Goal: Contribute content

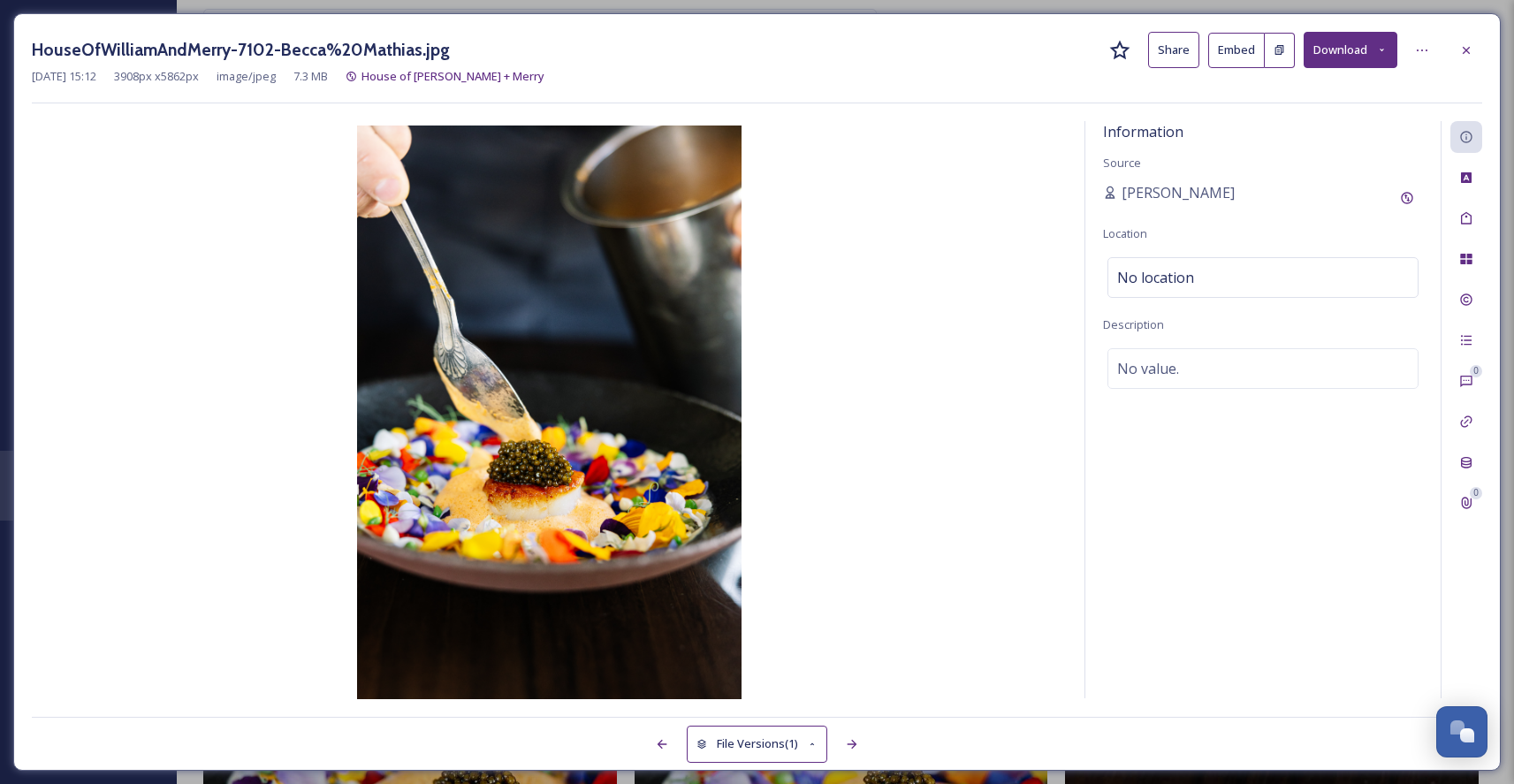
scroll to position [2952, 0]
click at [1465, 50] on icon at bounding box center [1467, 51] width 14 height 14
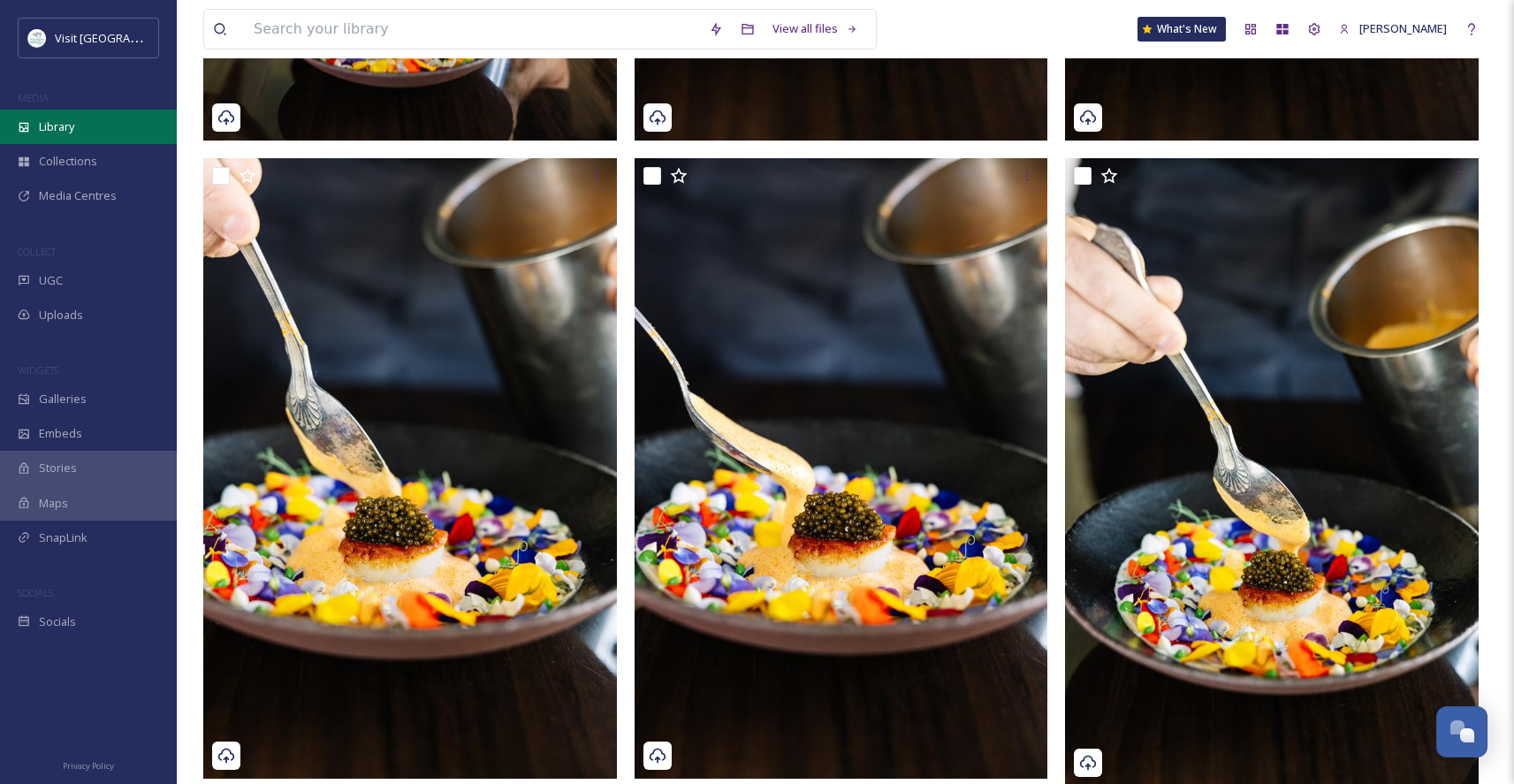
click at [64, 128] on span "Library" at bounding box center [57, 127] width 35 height 17
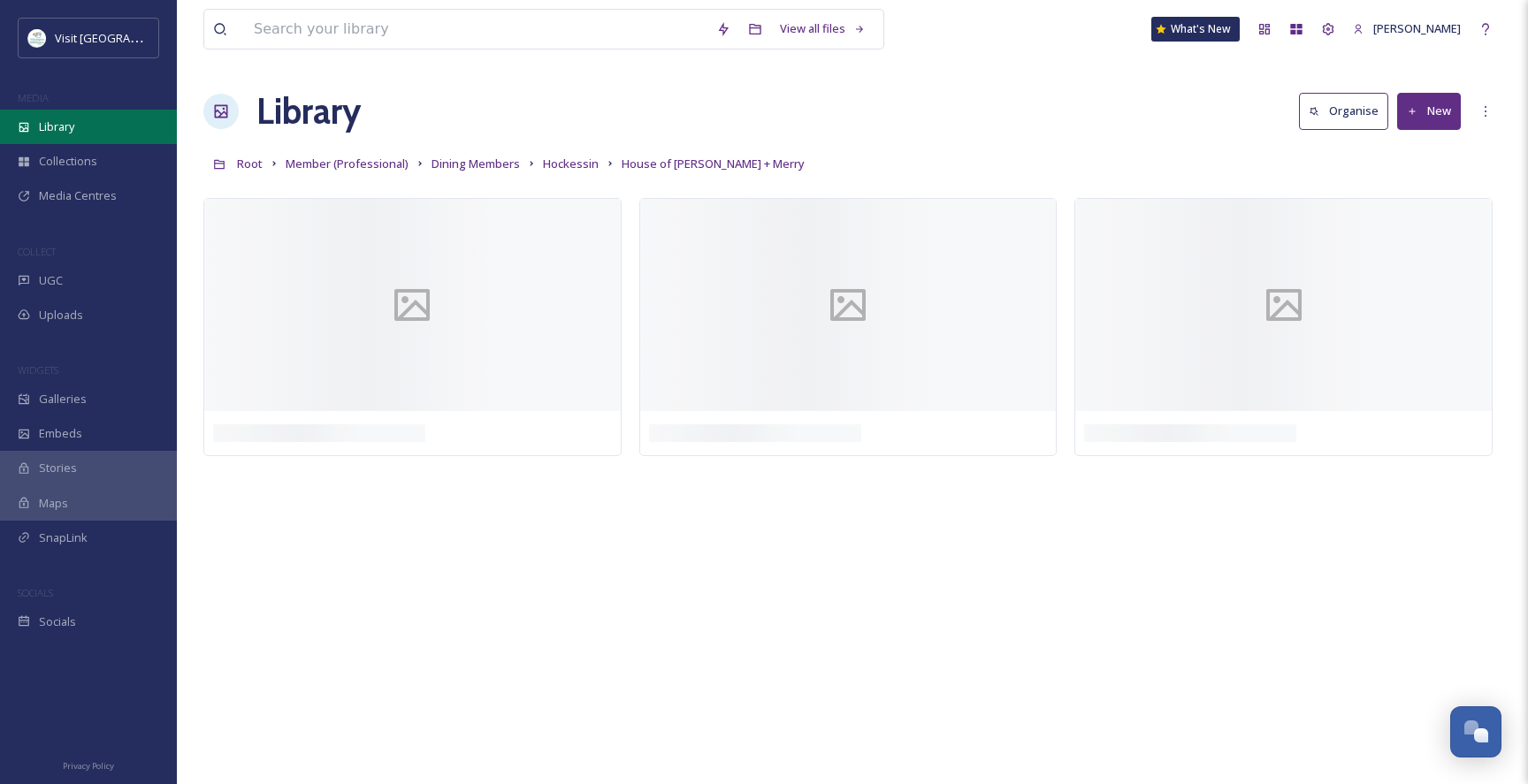
click at [63, 120] on span "Library" at bounding box center [57, 127] width 35 height 17
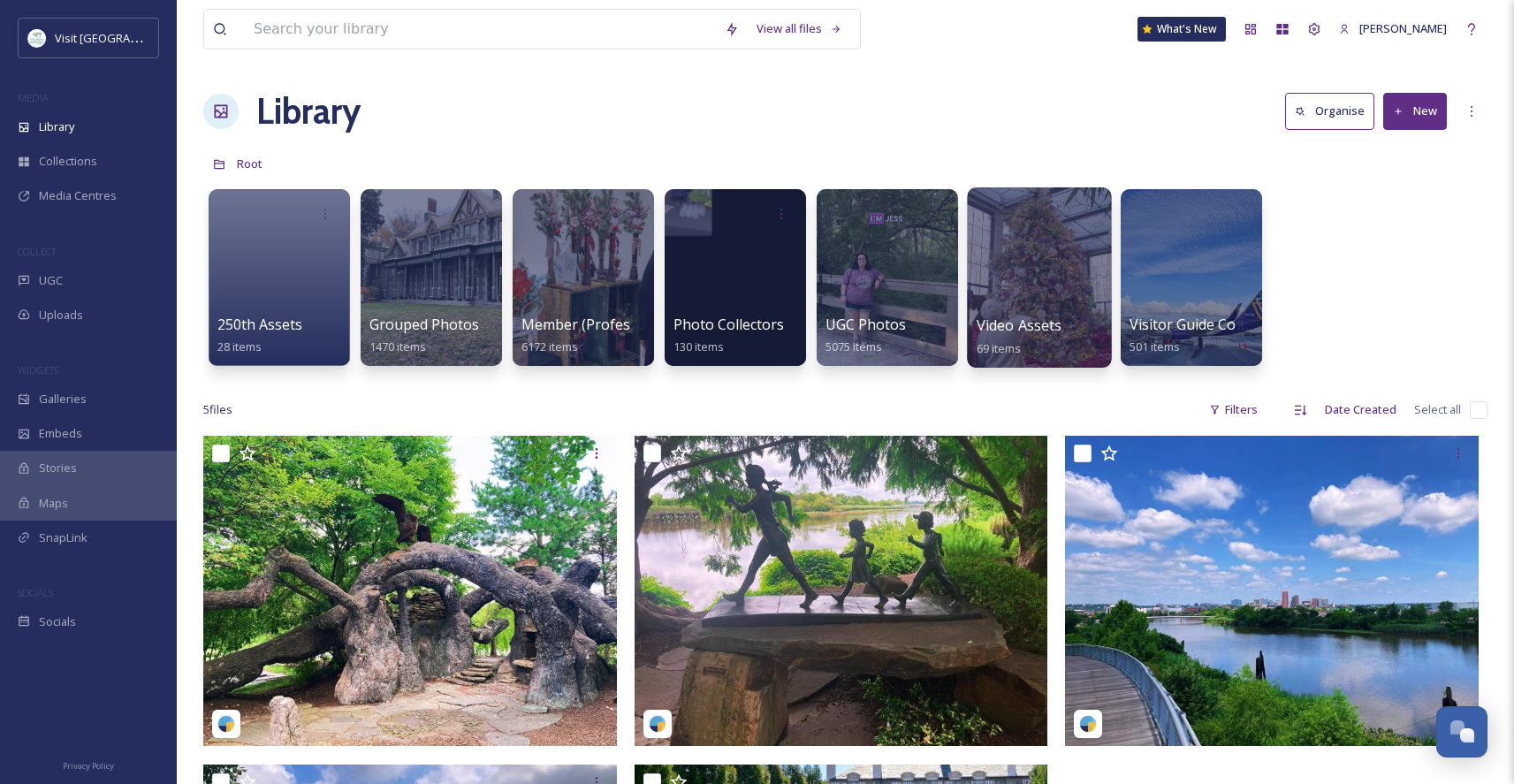
click at [1017, 315] on div "Video Assets 69 items" at bounding box center [1039, 337] width 127 height 44
click at [1032, 278] on div at bounding box center [1039, 277] width 144 height 180
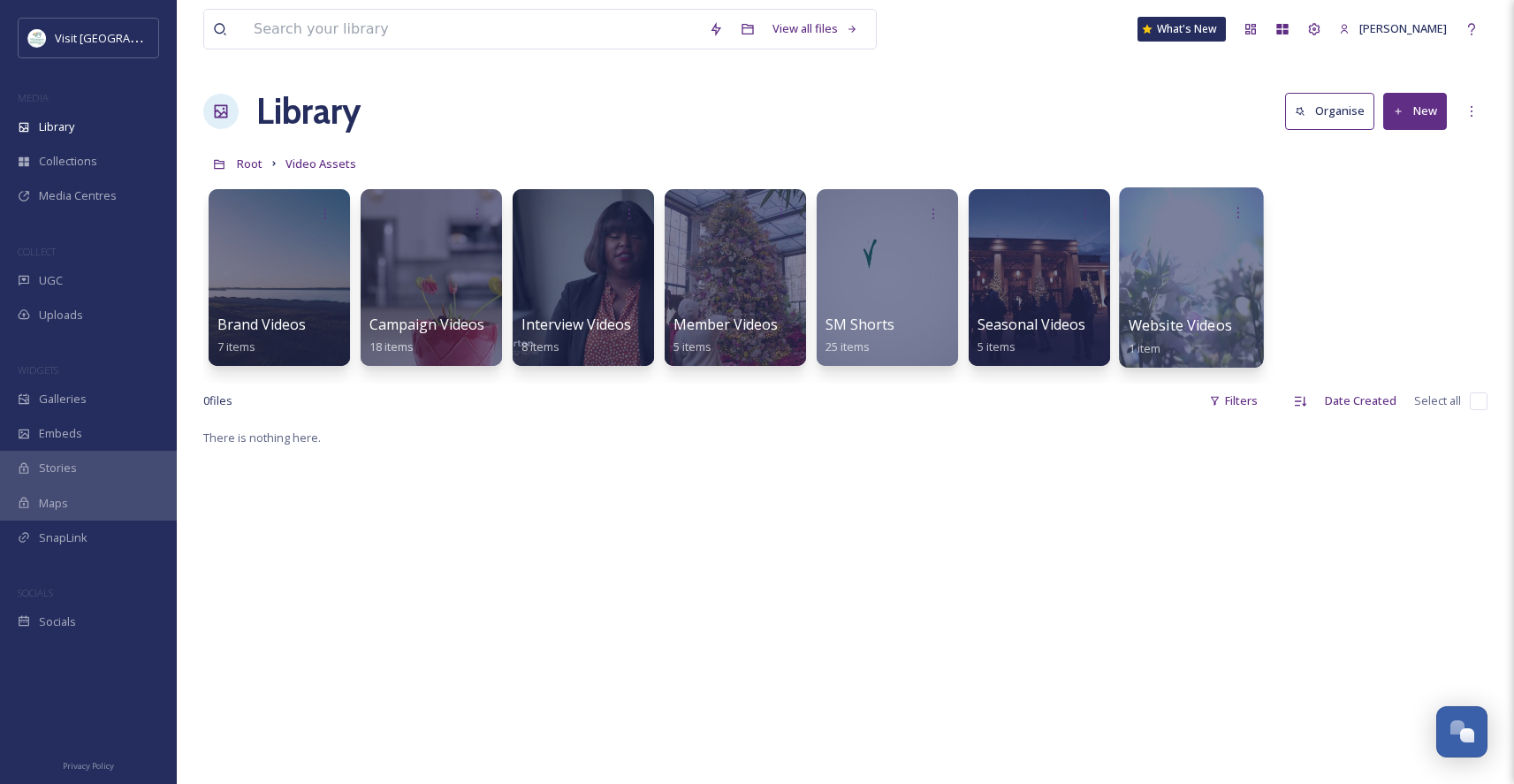
click at [1188, 277] on div at bounding box center [1191, 277] width 144 height 180
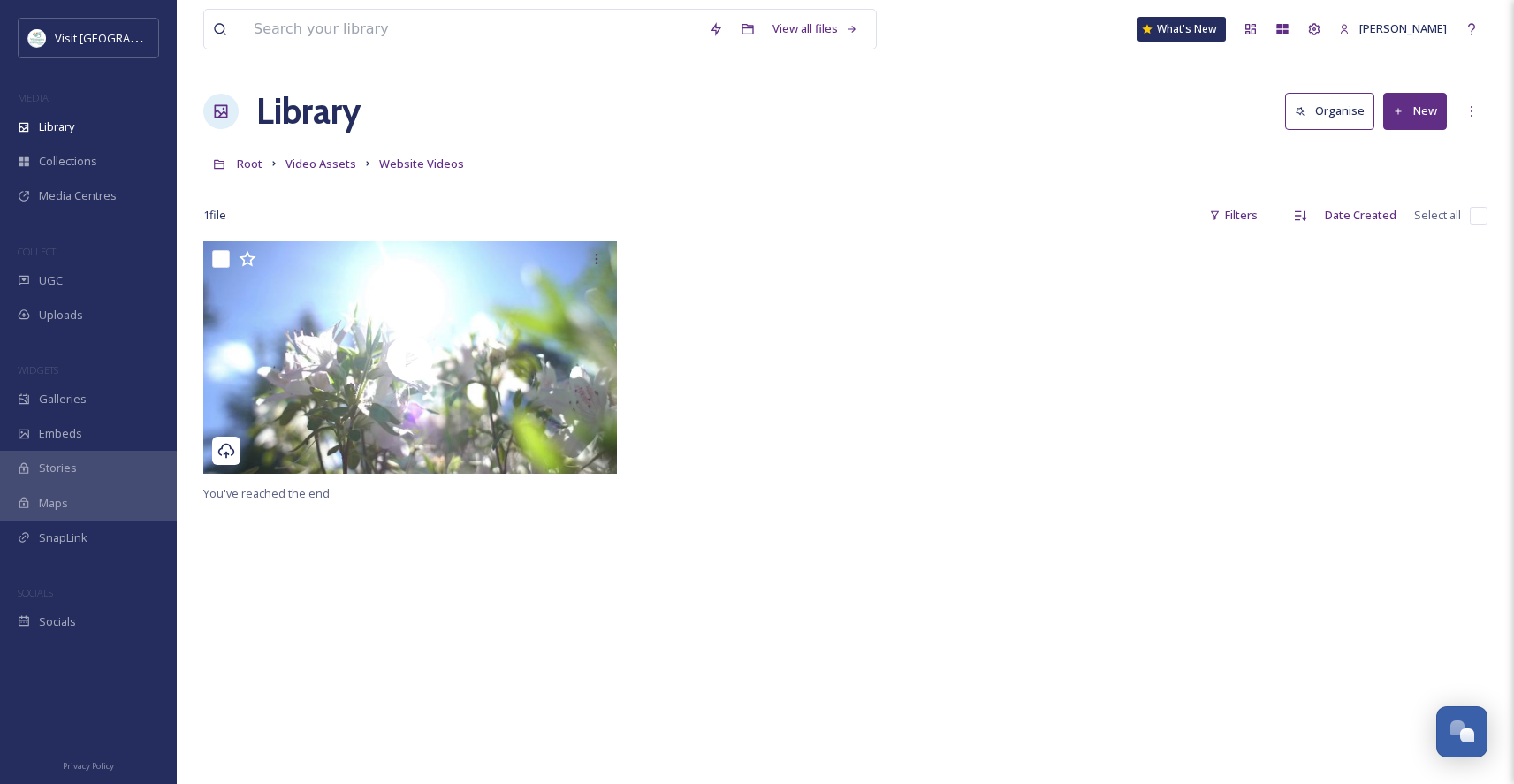
click at [1400, 107] on icon at bounding box center [1399, 112] width 12 height 12
click at [1400, 151] on span "File Upload" at bounding box center [1408, 152] width 59 height 17
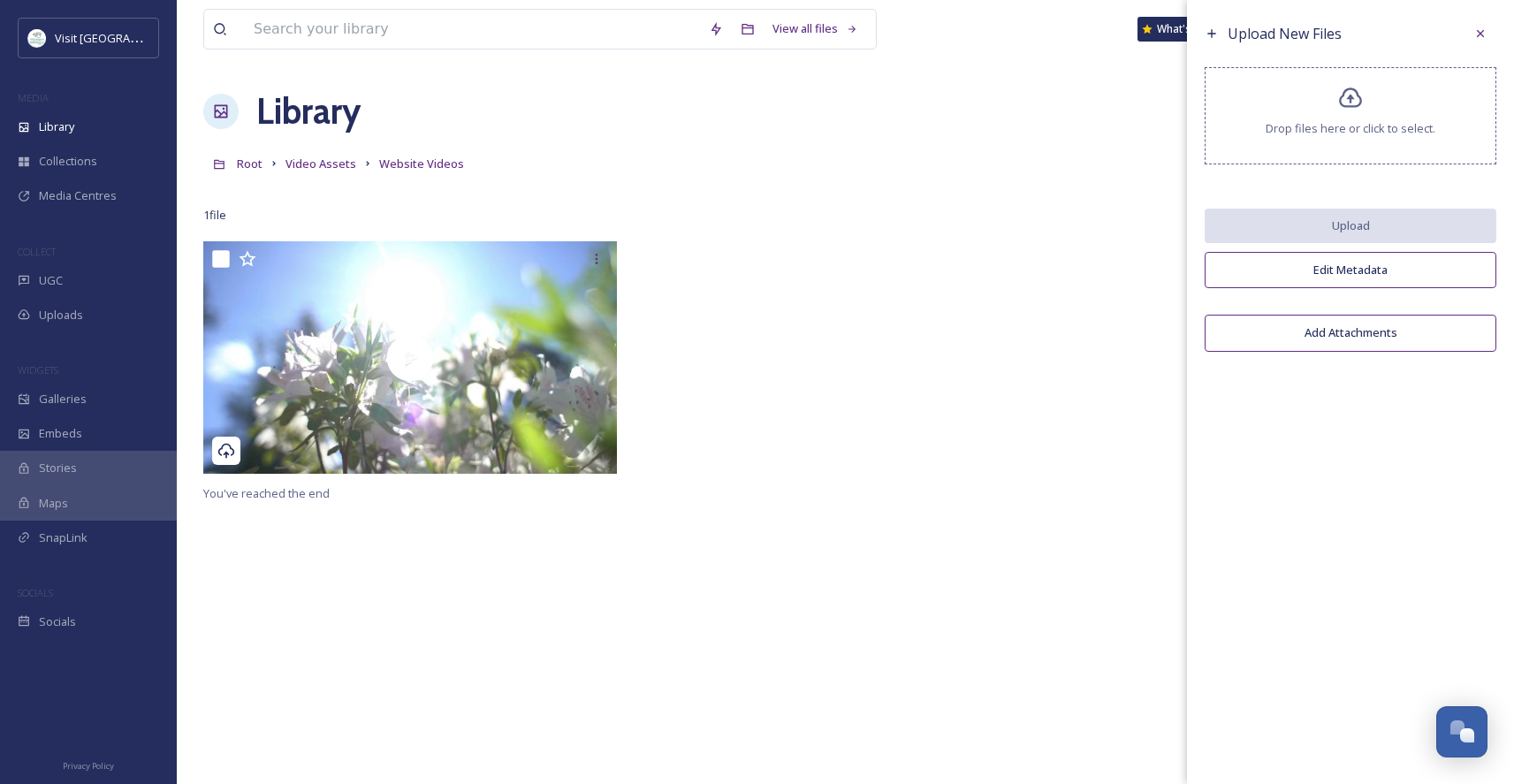
click at [1344, 128] on span "Drop files here or click to select." at bounding box center [1350, 129] width 169 height 17
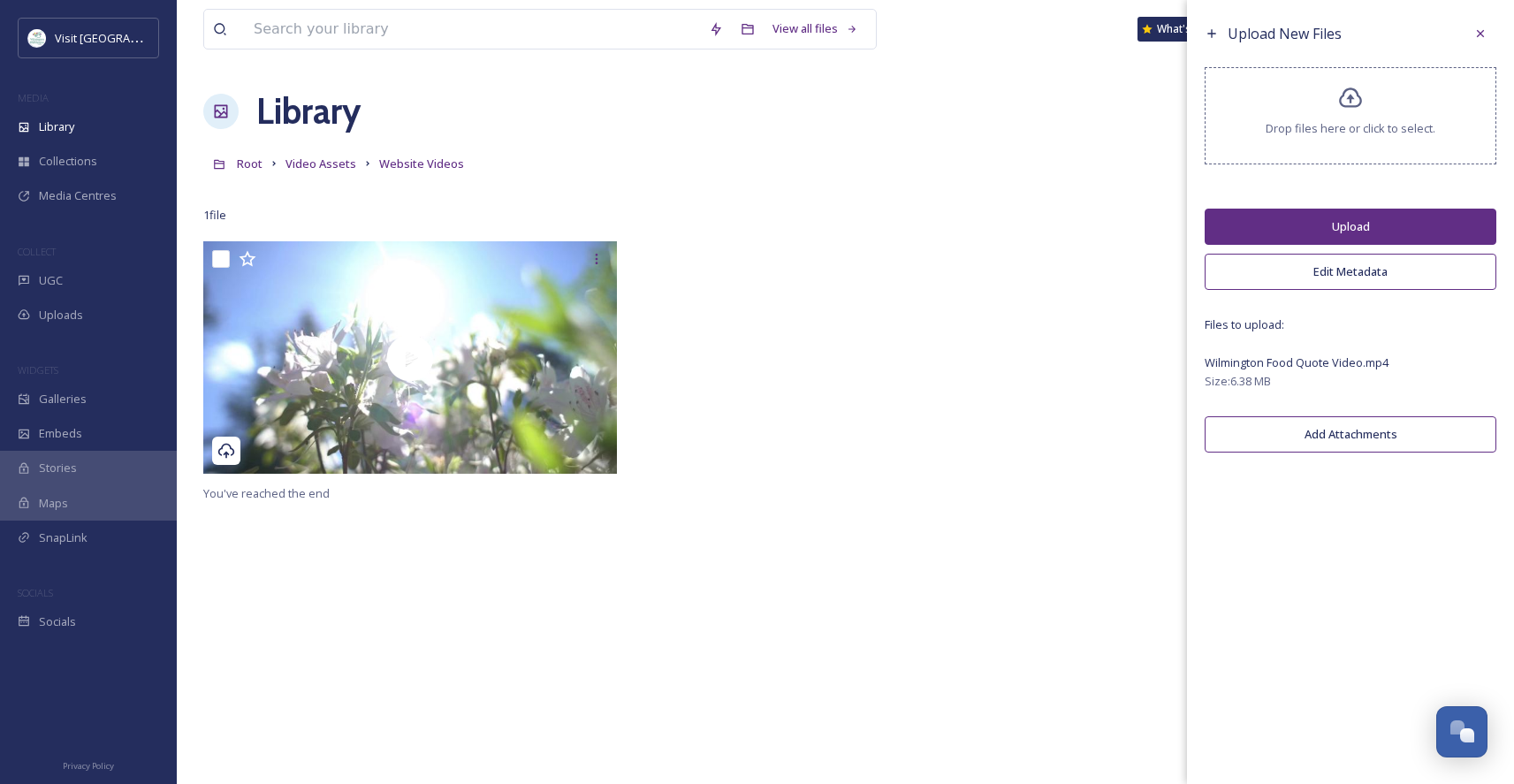
click at [1386, 227] on button "Upload" at bounding box center [1351, 226] width 292 height 36
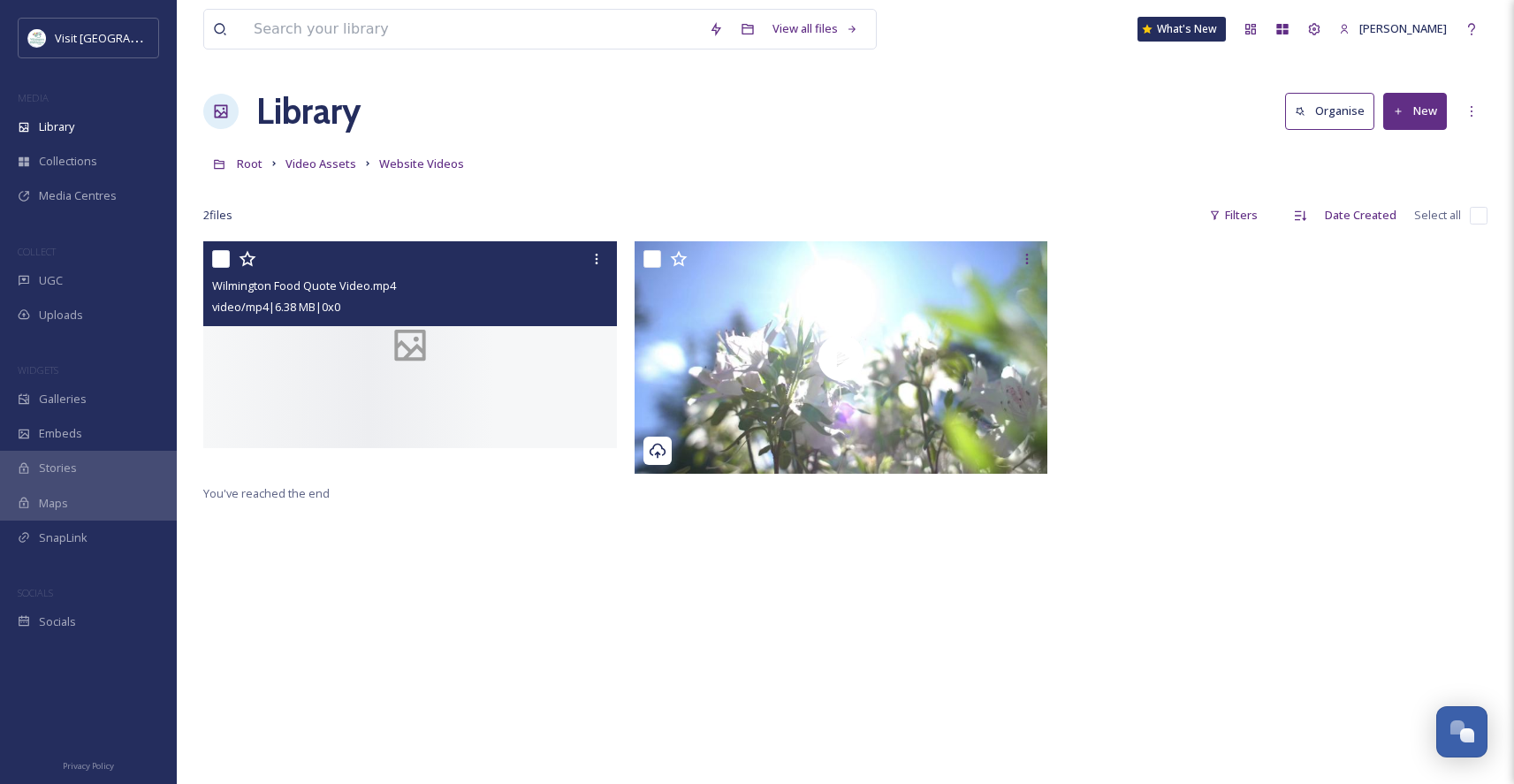
click at [378, 366] on icon at bounding box center [411, 345] width 83 height 42
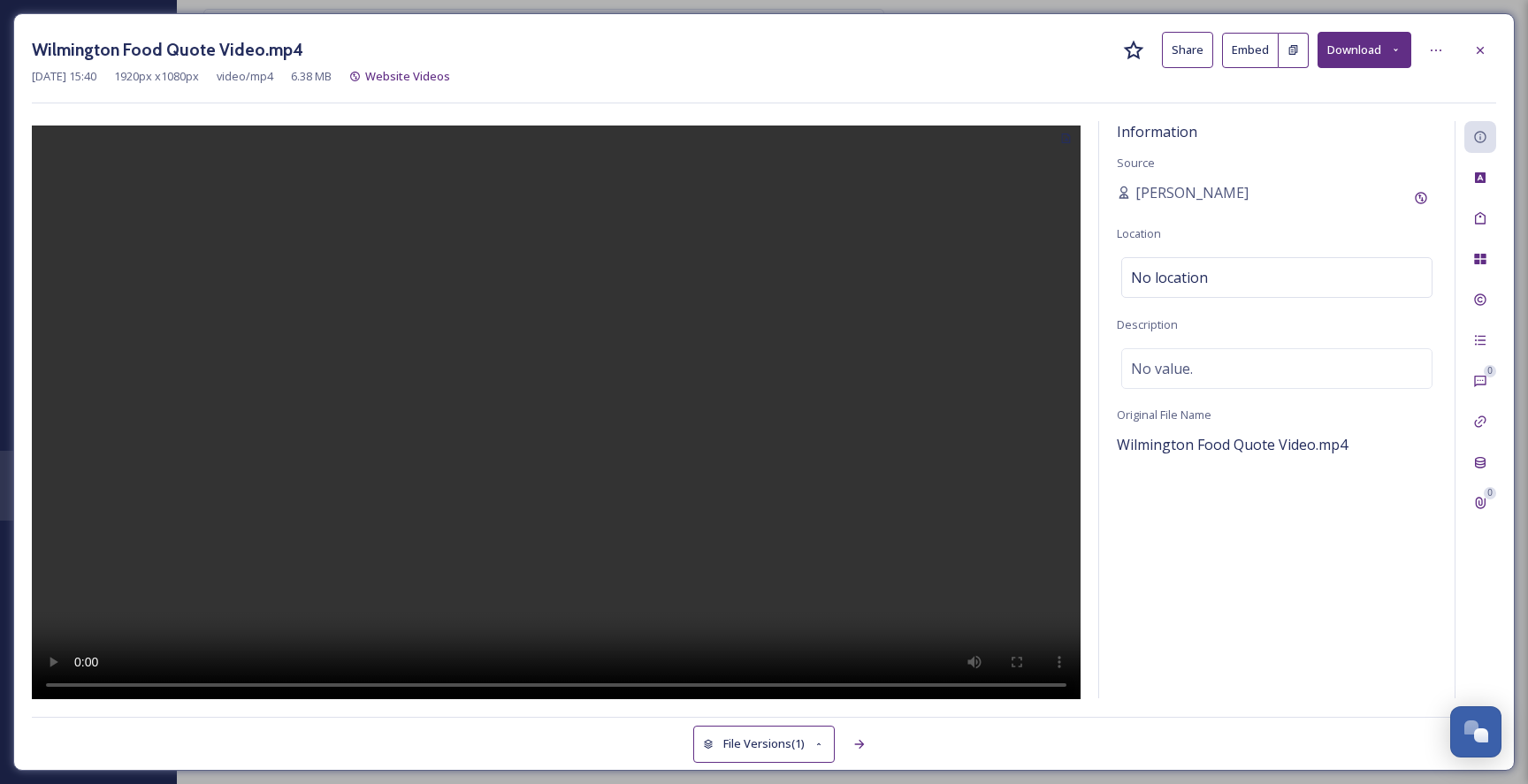
click at [1179, 45] on button "Share" at bounding box center [1188, 50] width 51 height 36
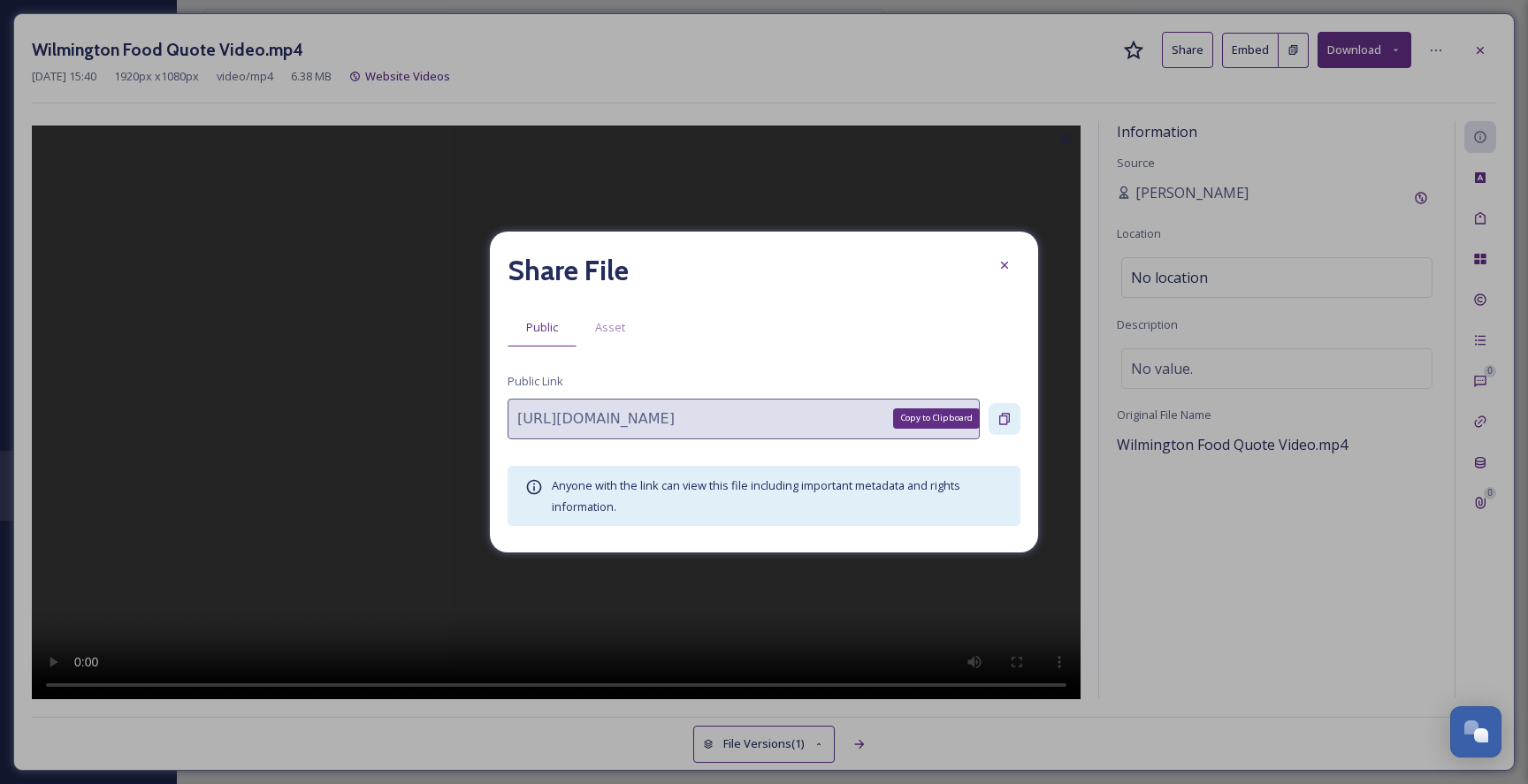
click at [1005, 416] on icon at bounding box center [1004, 419] width 14 height 14
